Goal: Task Accomplishment & Management: Manage account settings

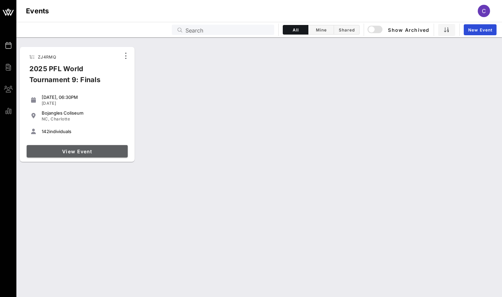
click at [102, 152] on span "View Event" at bounding box center [77, 151] width 96 height 6
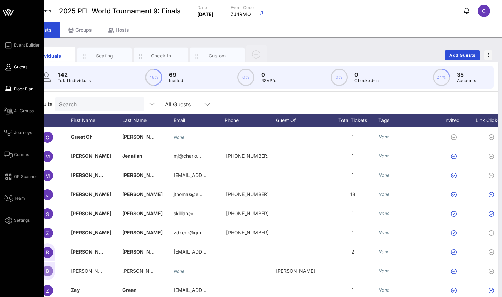
click at [17, 90] on span "Floor Plan" at bounding box center [23, 89] width 19 height 6
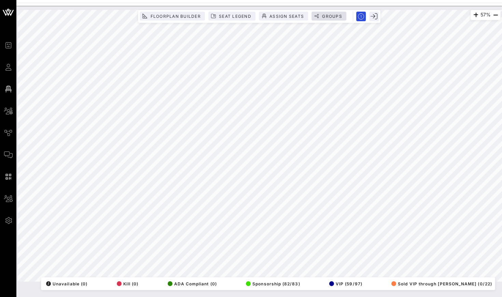
click at [324, 14] on span "Groups" at bounding box center [332, 16] width 20 height 5
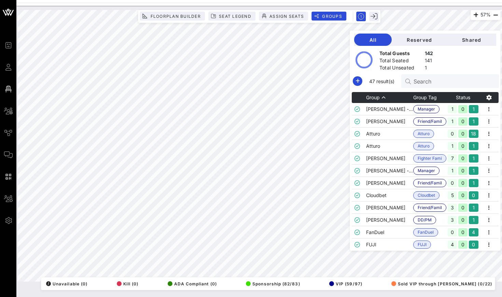
click at [410, 82] on icon at bounding box center [408, 81] width 5 height 5
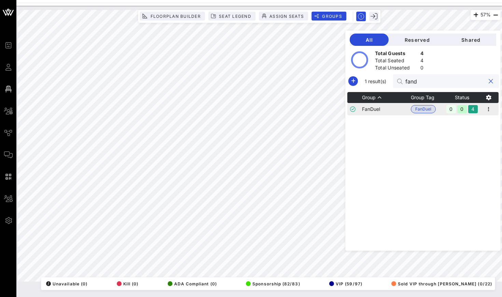
type input "fand"
click at [377, 108] on td "FanDuel" at bounding box center [386, 109] width 49 height 12
click at [489, 109] on icon "button" at bounding box center [489, 109] width 8 height 8
click at [473, 121] on div "Edit" at bounding box center [480, 120] width 21 height 5
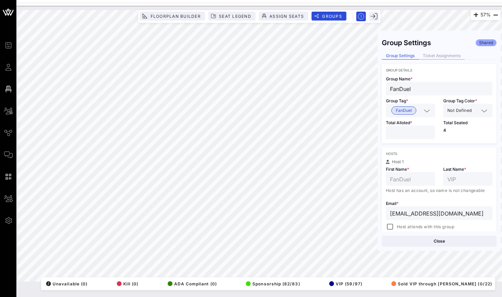
click at [447, 53] on div "Ticket Assignments" at bounding box center [442, 55] width 46 height 7
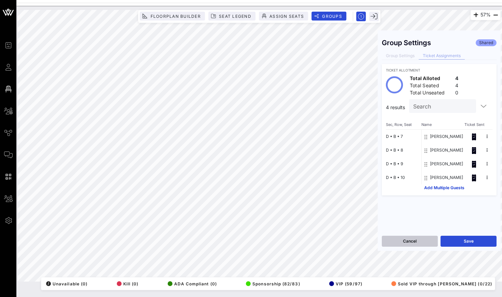
click at [421, 241] on button "Cancel" at bounding box center [410, 240] width 56 height 11
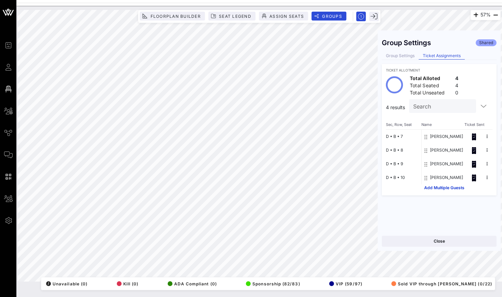
click at [407, 52] on div "Group Settings Shared Group Settings Ticket Assignments Ticket Allotment Total …" at bounding box center [439, 133] width 123 height 196
click at [407, 58] on div "Group Settings" at bounding box center [400, 55] width 37 height 7
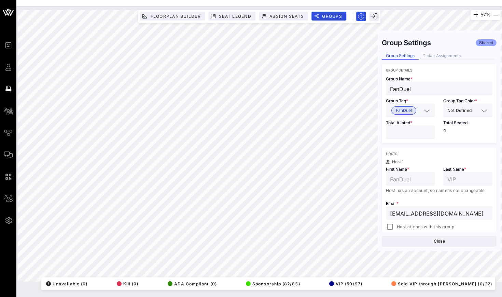
click at [425, 214] on input "[EMAIL_ADDRESS][DOMAIN_NAME]" at bounding box center [439, 212] width 98 height 9
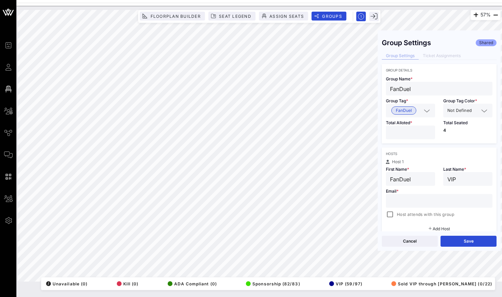
paste input "mailto:[EMAIL_ADDRESS][DOMAIN_NAME]"
click at [407, 199] on input "mailto:[EMAIL_ADDRESS][DOMAIN_NAME]" at bounding box center [439, 200] width 98 height 9
type input "[EMAIL_ADDRESS][DOMAIN_NAME]"
type input "[PERSON_NAME]"
type input "Emmet"
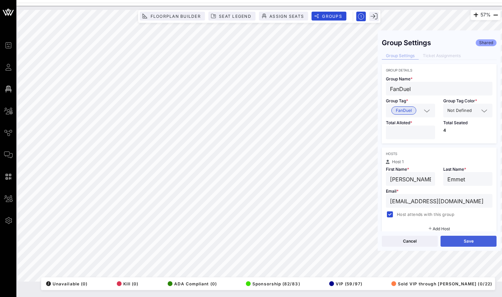
type input "[EMAIL_ADDRESS][DOMAIN_NAME]"
click at [460, 239] on button "Save" at bounding box center [469, 240] width 56 height 11
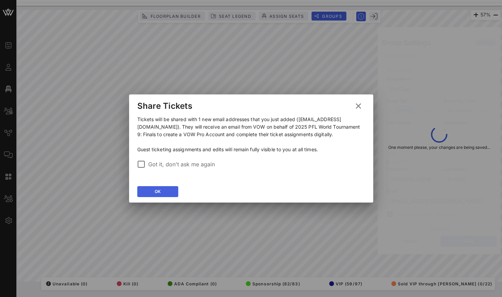
click at [157, 193] on icon at bounding box center [157, 191] width 5 height 5
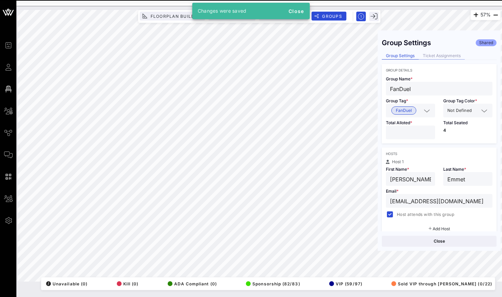
click at [438, 53] on div "Ticket Assignments" at bounding box center [442, 55] width 46 height 7
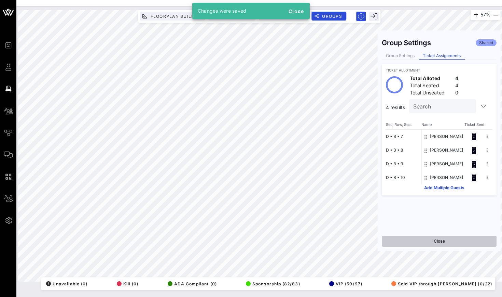
click at [419, 242] on button "Close" at bounding box center [439, 240] width 115 height 11
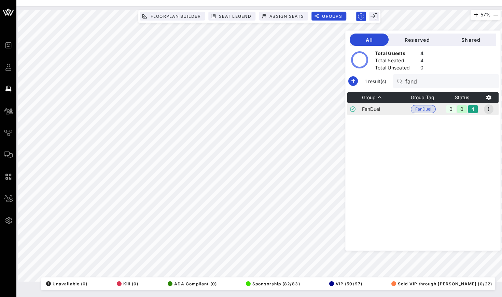
click at [493, 108] on icon "button" at bounding box center [489, 109] width 8 height 8
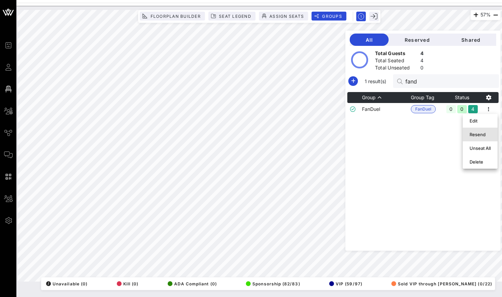
click at [479, 138] on div "Resend" at bounding box center [480, 134] width 21 height 11
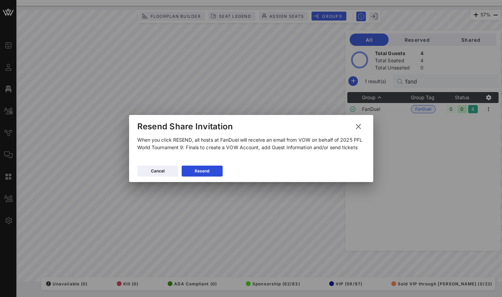
click at [206, 163] on div "Cancel [GEOGRAPHIC_DATA]" at bounding box center [251, 172] width 244 height 20
click at [206, 166] on button "Resend" at bounding box center [202, 170] width 41 height 11
